Goal: Task Accomplishment & Management: Manage account settings

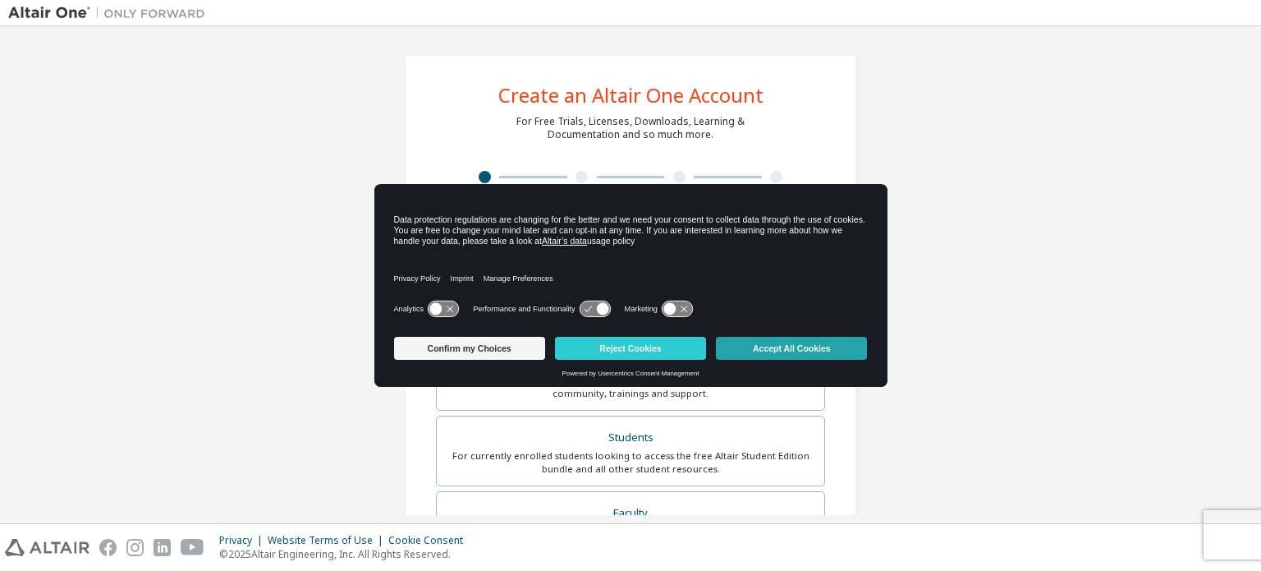
click at [755, 352] on button "Accept All Cookies" at bounding box center [791, 348] width 151 height 23
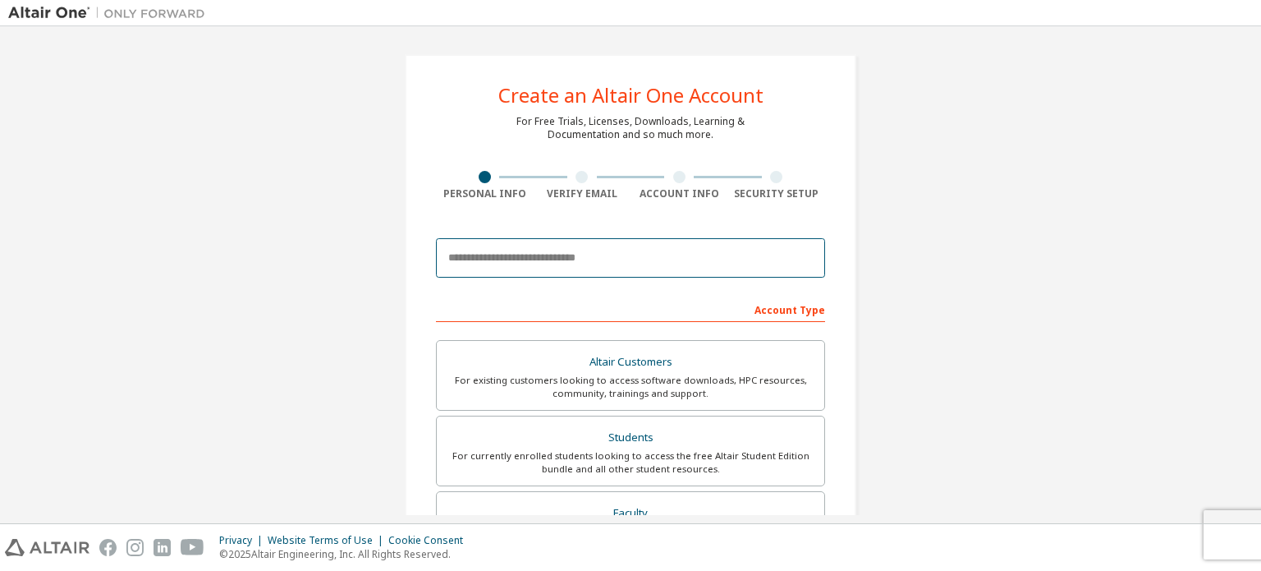
click at [581, 263] on input "email" at bounding box center [630, 257] width 389 height 39
paste input "**********"
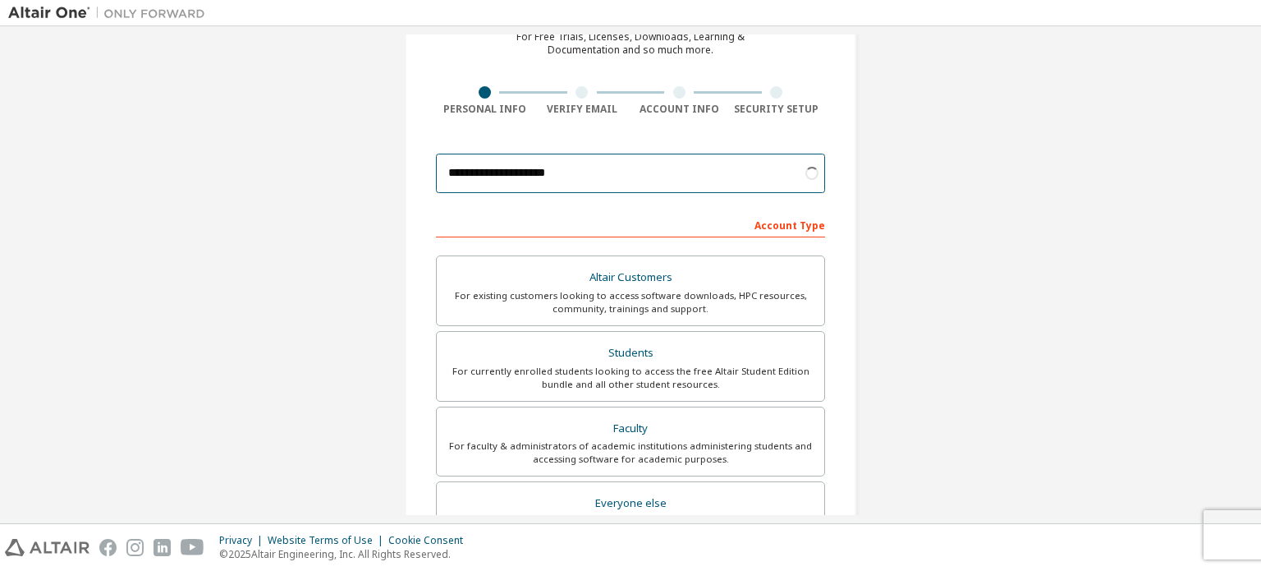
scroll to position [85, 0]
type input "**********"
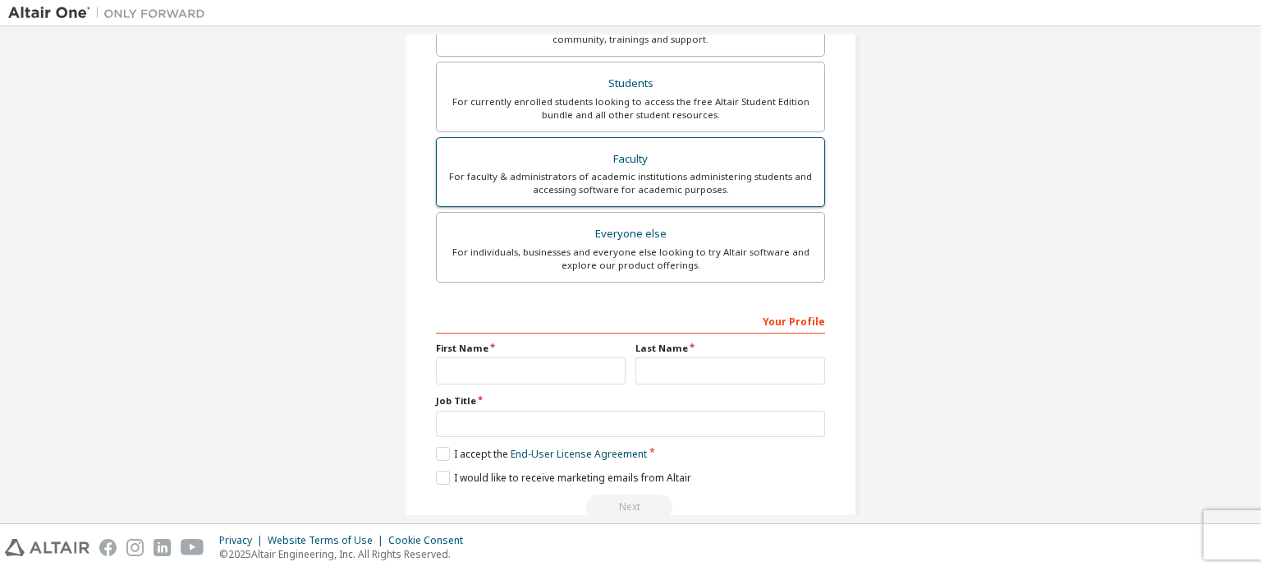
scroll to position [368, 0]
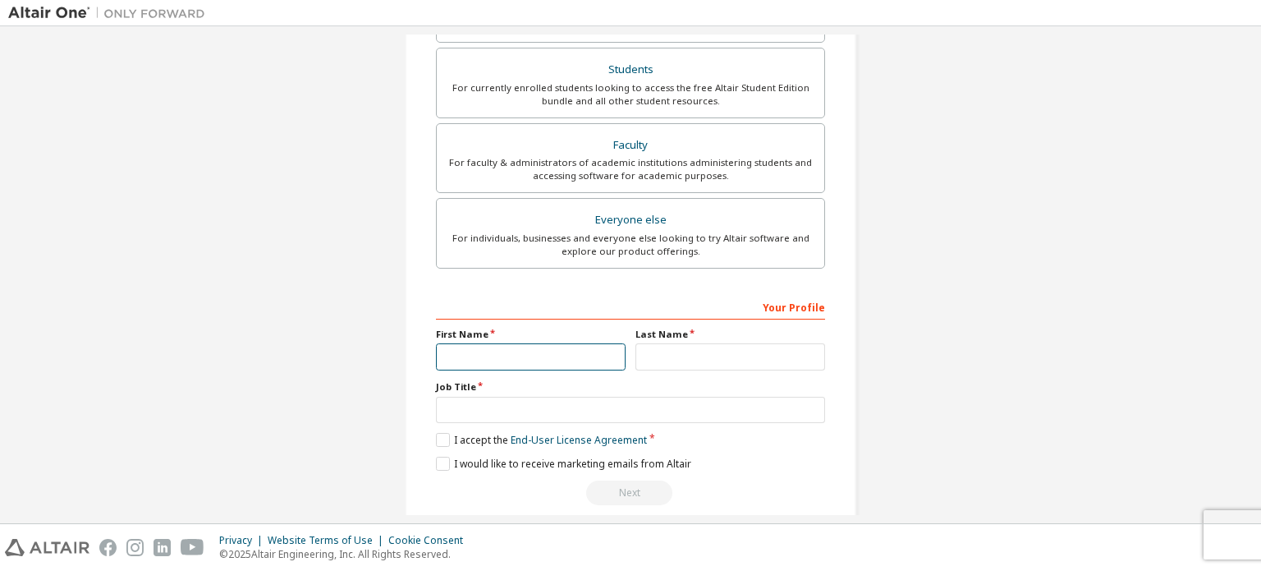
click at [561, 347] on input "text" at bounding box center [531, 356] width 190 height 27
type input "**********"
click at [713, 356] on input "text" at bounding box center [730, 356] width 190 height 27
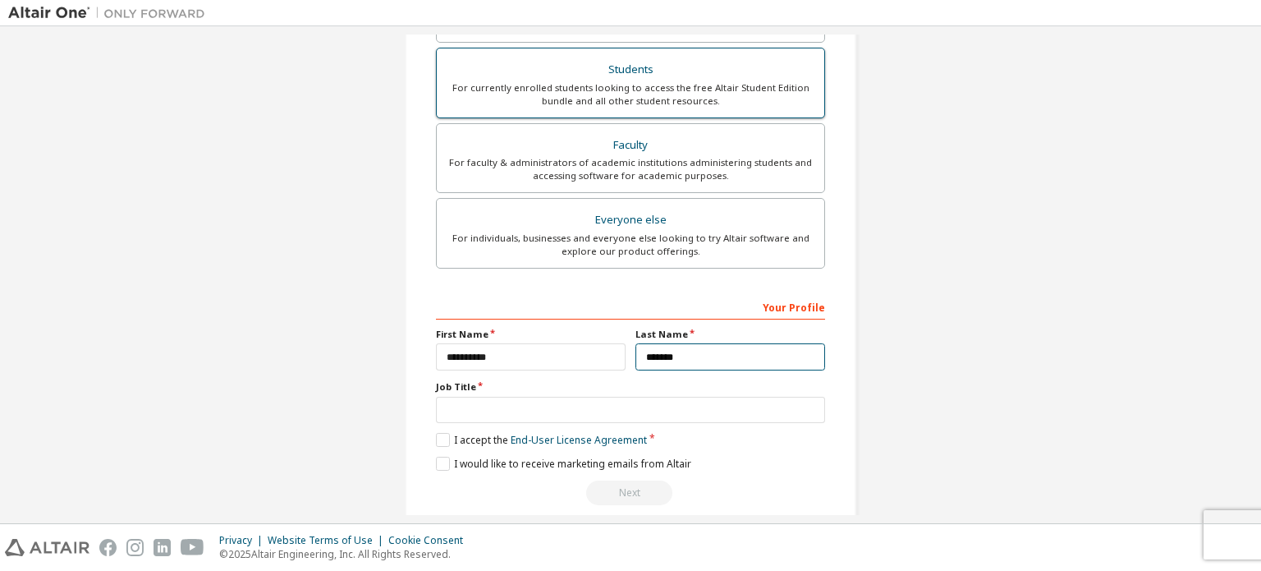
type input "*******"
click at [643, 101] on div "For currently enrolled students looking to access the free Altair Student Editi…" at bounding box center [631, 94] width 368 height 26
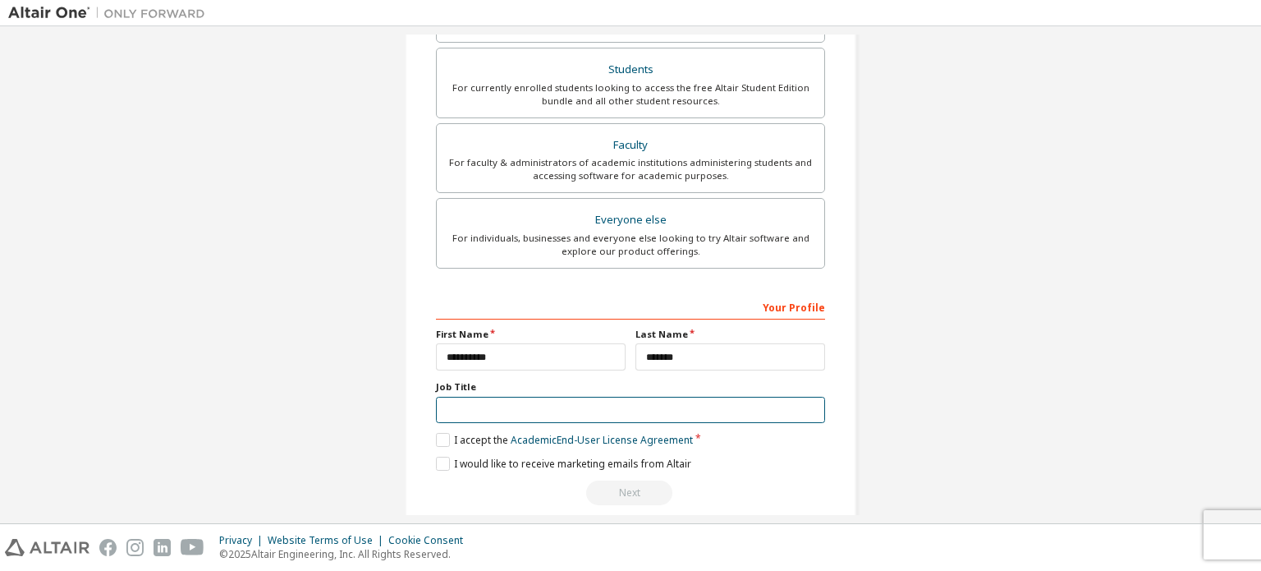
click at [604, 406] on input "text" at bounding box center [630, 410] width 389 height 27
click at [438, 433] on label "I accept the Academic End-User License Agreement" at bounding box center [564, 440] width 257 height 14
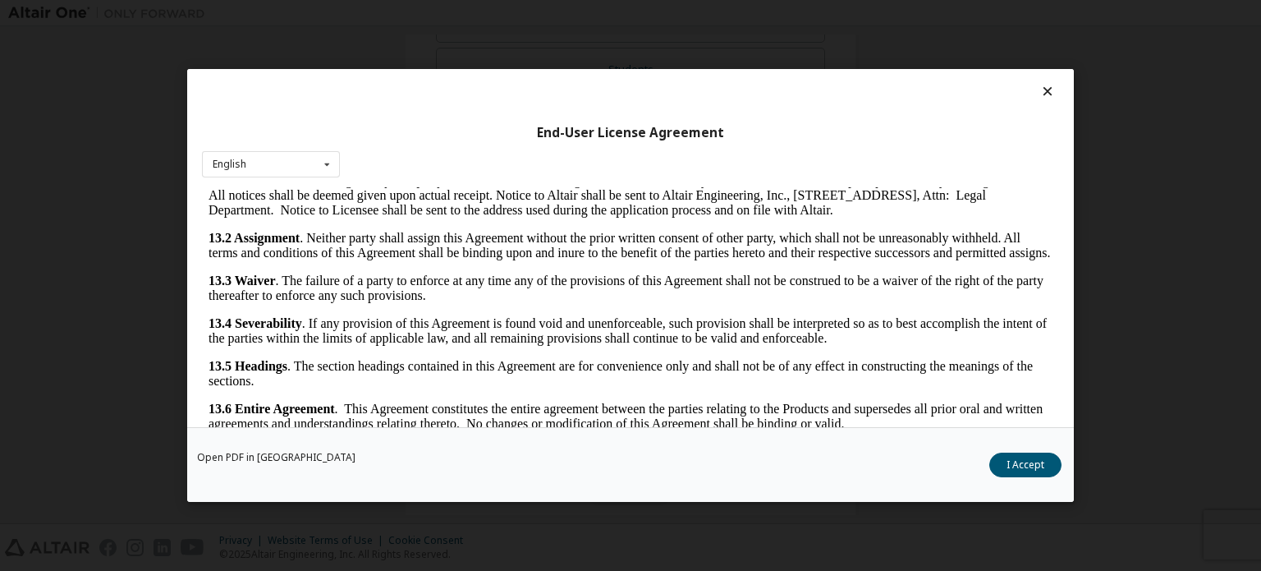
scroll to position [36, 0]
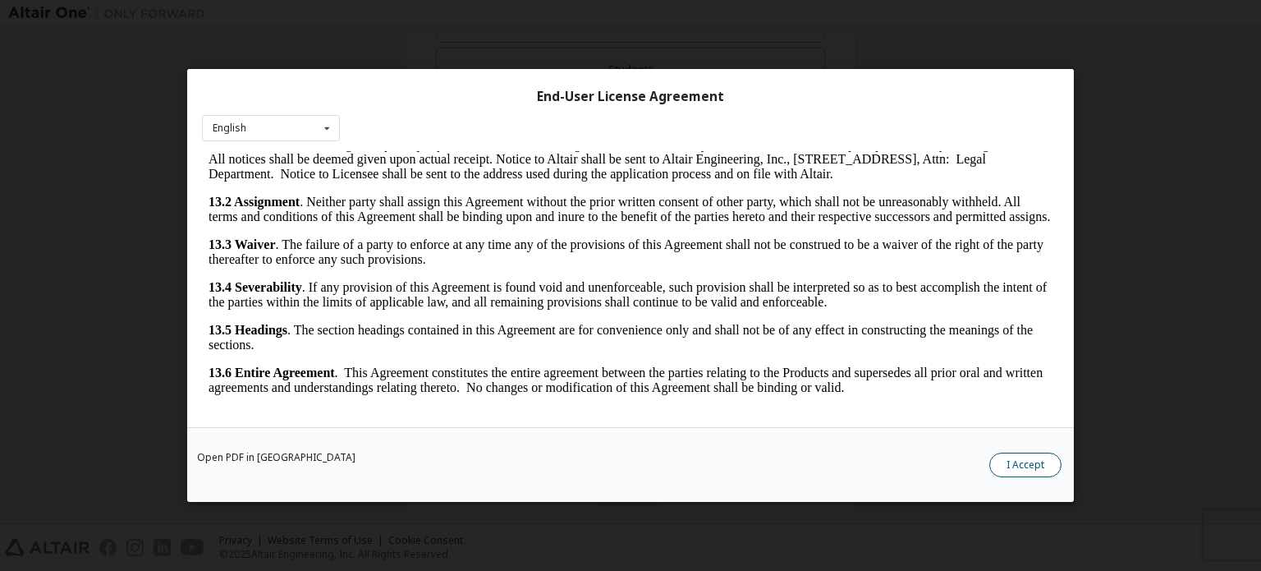
click at [1021, 465] on button "I Accept" at bounding box center [1025, 464] width 72 height 25
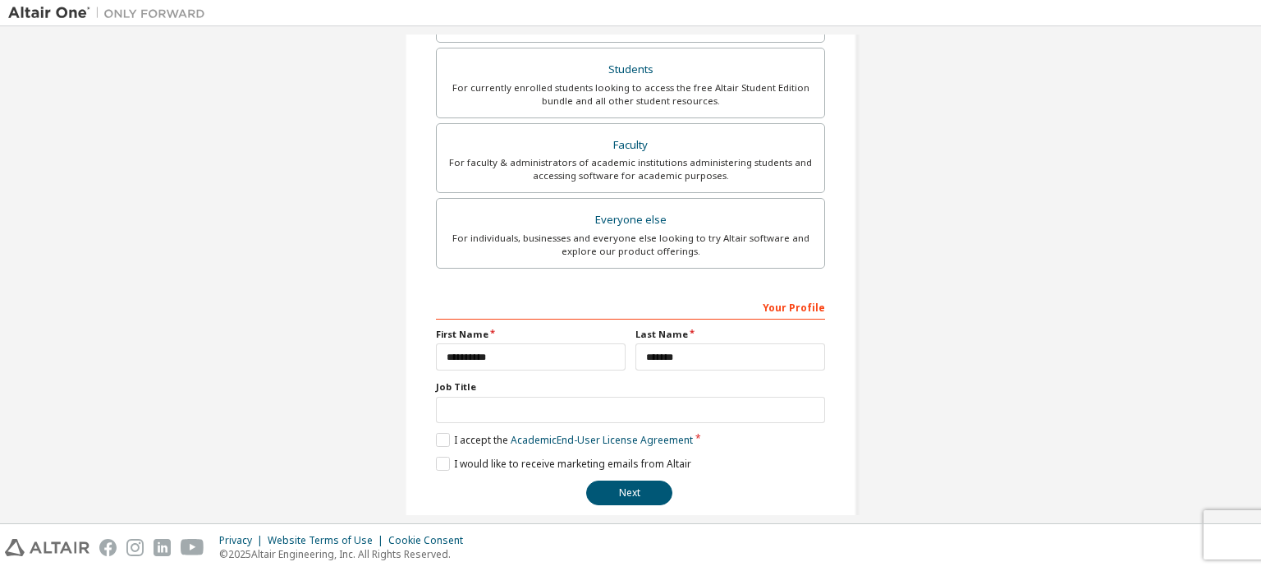
scroll to position [385, 0]
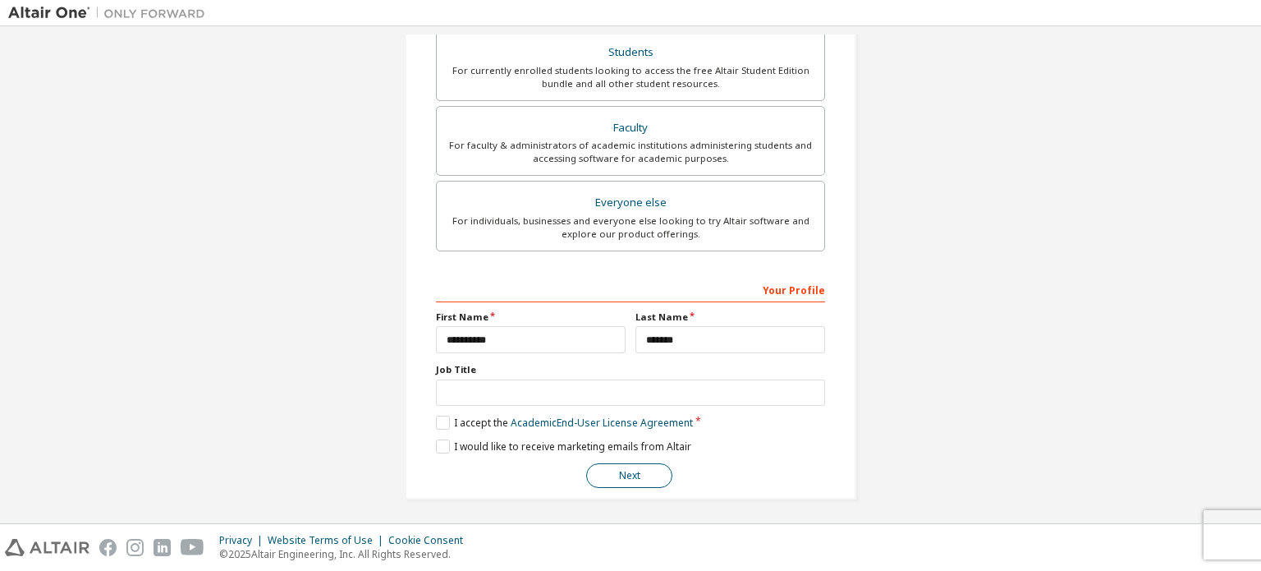
click at [625, 469] on button "Next" at bounding box center [629, 475] width 86 height 25
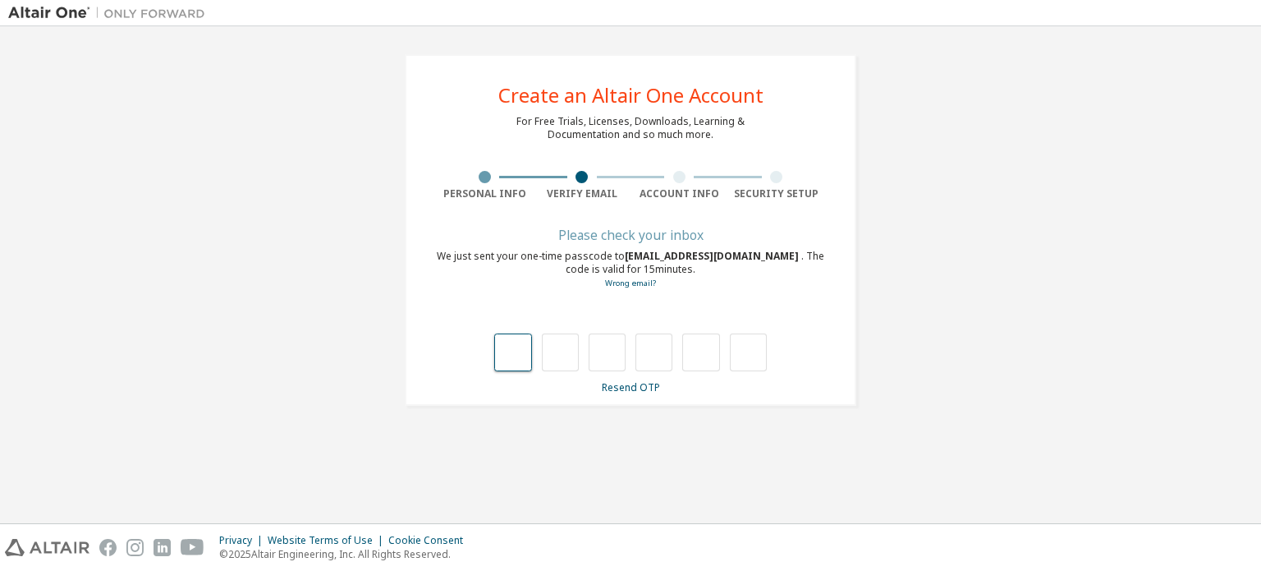
type input "*"
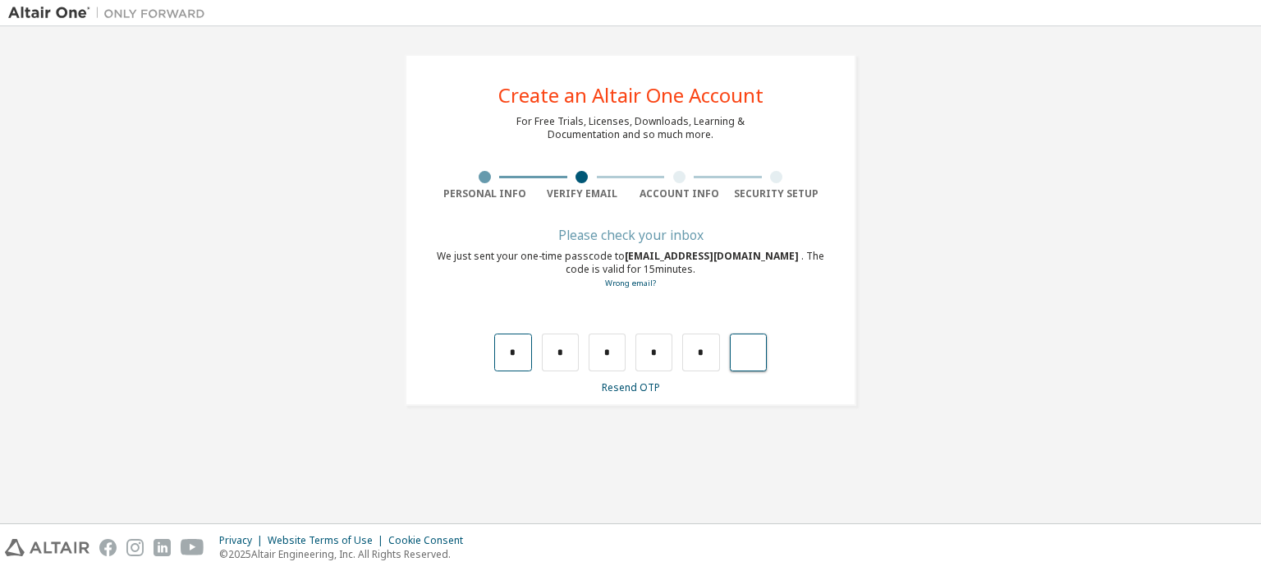
type input "*"
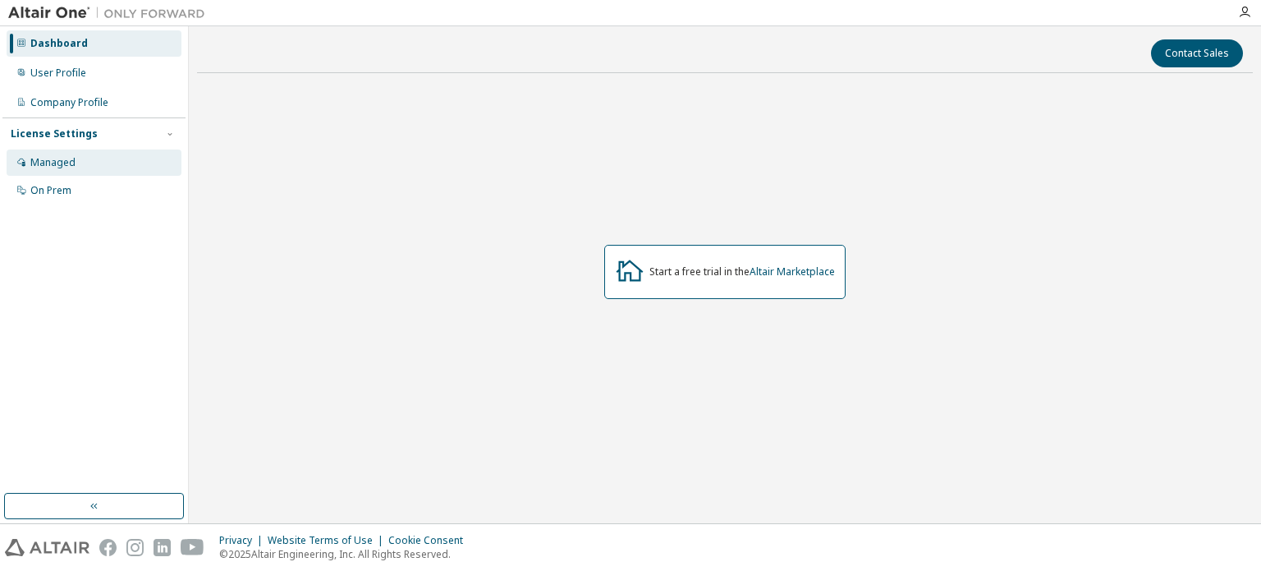
click at [76, 164] on div "Managed" at bounding box center [94, 162] width 175 height 26
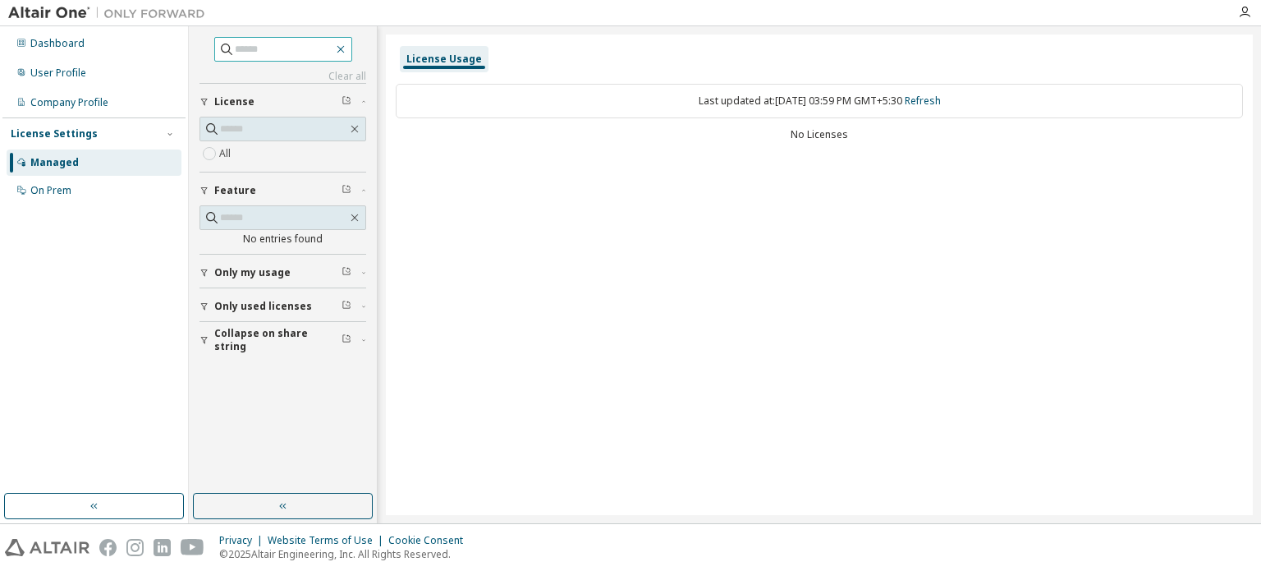
click at [344, 51] on icon "button" at bounding box center [340, 49] width 7 height 7
click at [486, 202] on div "License Usage Last updated at: [DATE] 03:59 PM GMT+5:30 Refresh No Licenses" at bounding box center [819, 274] width 867 height 480
click at [67, 52] on div "Dashboard" at bounding box center [94, 43] width 175 height 26
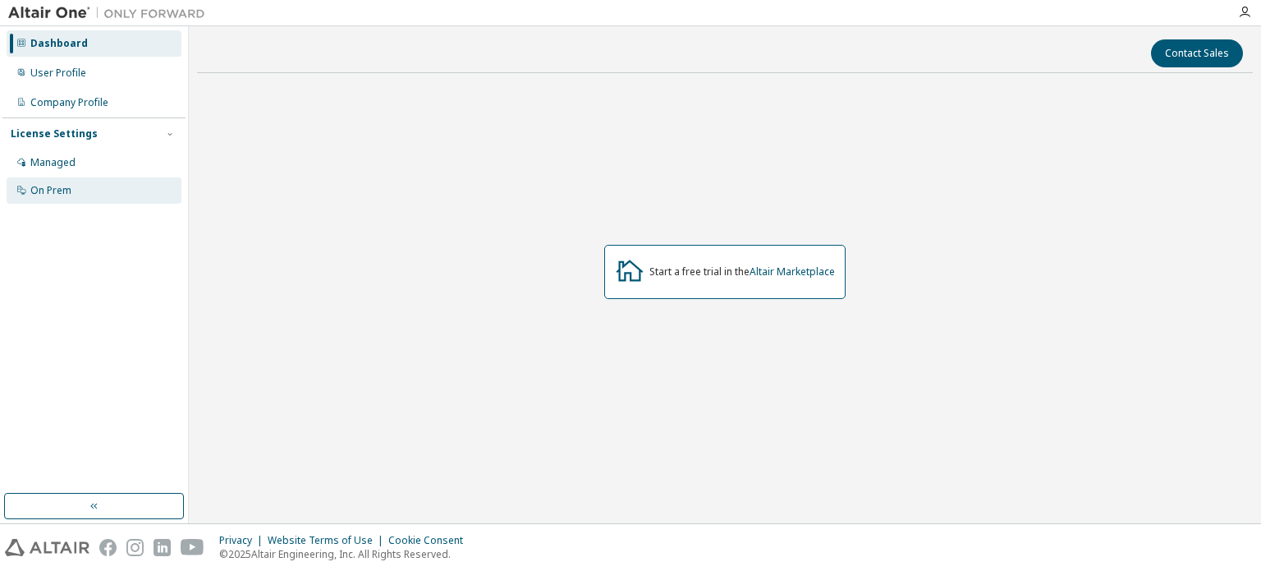
click at [88, 197] on div "On Prem" at bounding box center [94, 190] width 175 height 26
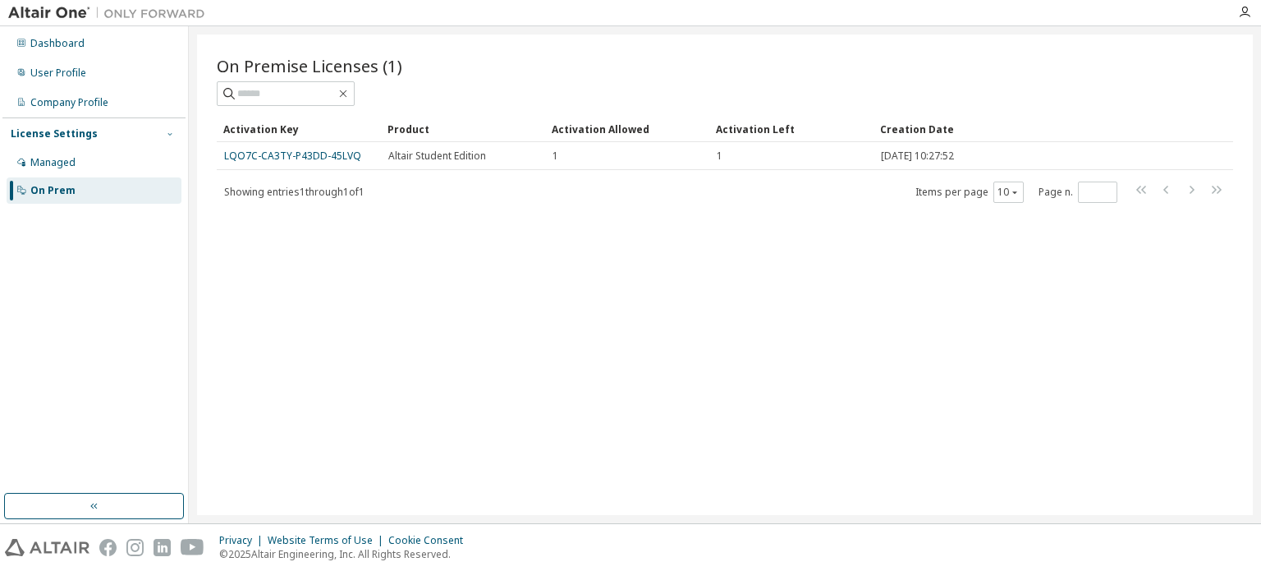
click at [167, 134] on icon "button" at bounding box center [170, 134] width 10 height 10
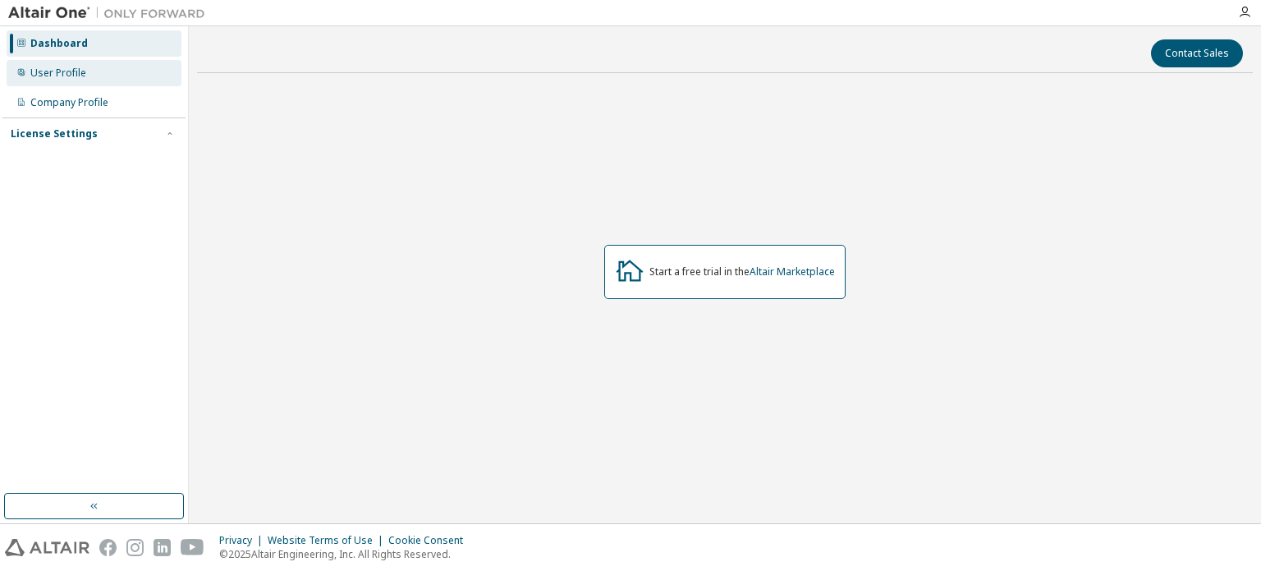
click at [72, 79] on div "User Profile" at bounding box center [58, 73] width 56 height 13
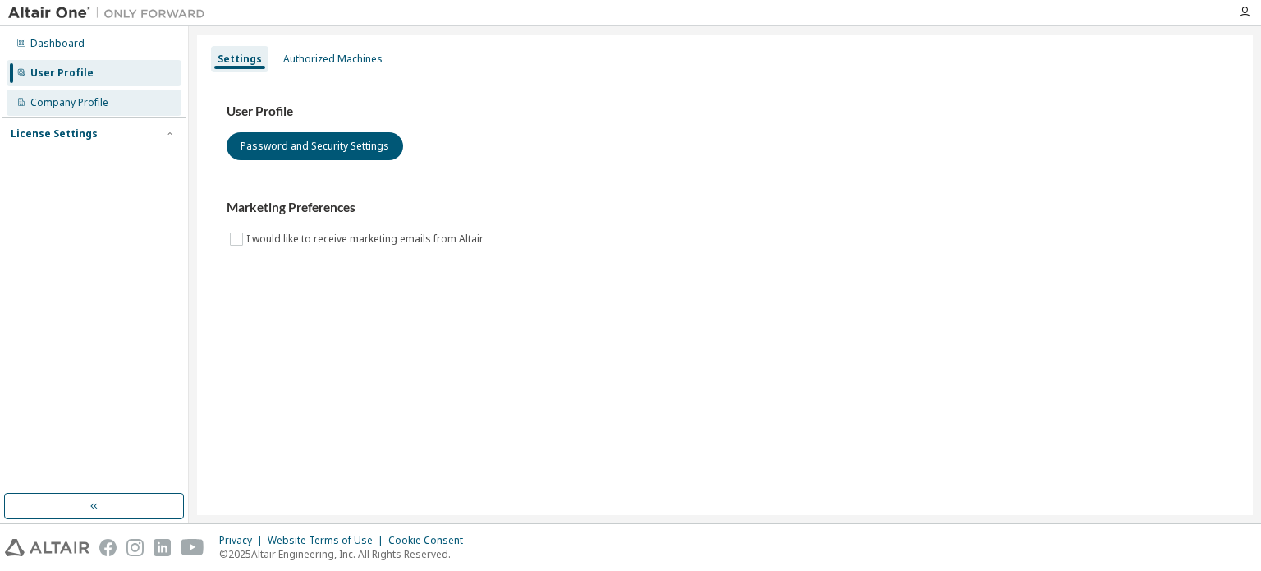
click at [93, 106] on div "Company Profile" at bounding box center [69, 102] width 78 height 13
